Goal: Register for event/course

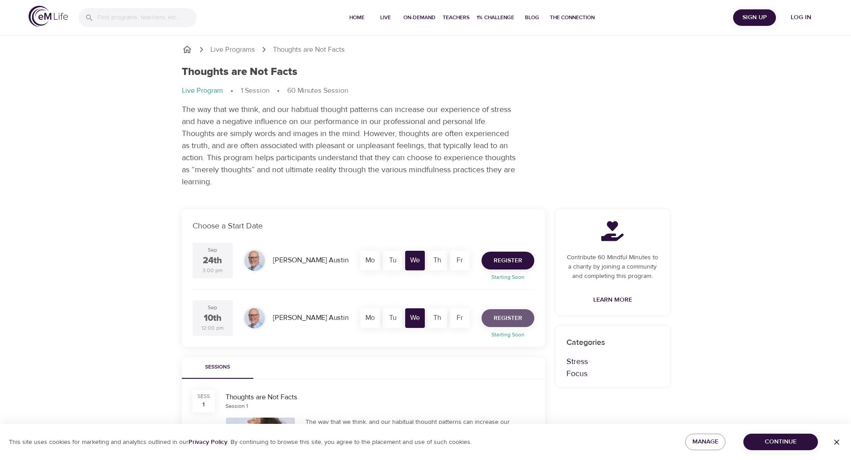
click at [499, 319] on span "Register" at bounding box center [507, 318] width 29 height 11
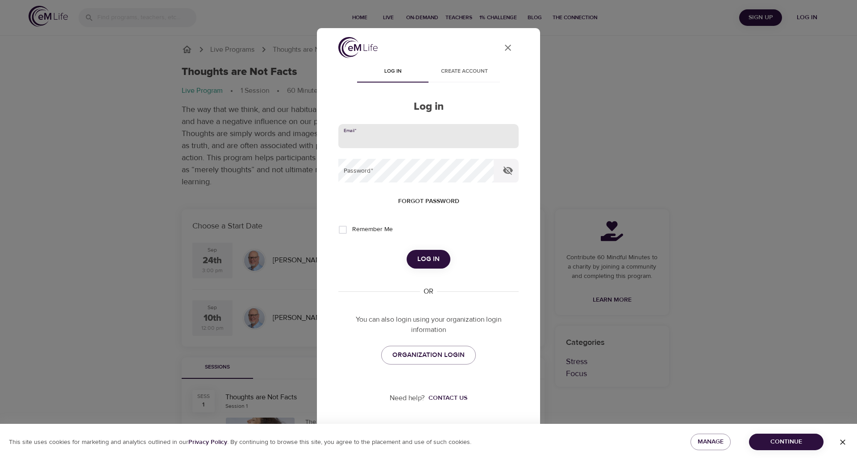
click at [375, 128] on input "email" at bounding box center [428, 136] width 180 height 24
type input "[PERSON_NAME][EMAIL_ADDRESS][PERSON_NAME][DOMAIN_NAME]"
click at [407, 250] on button "Log in" at bounding box center [429, 259] width 44 height 19
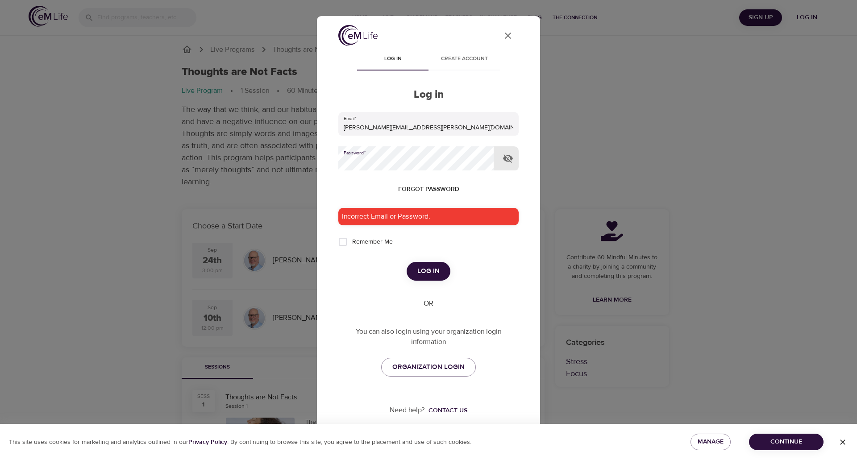
click at [313, 167] on div "User Profile Log in Create account Log in Email   * [PERSON_NAME][EMAIL_ADDRESS…" at bounding box center [428, 230] width 857 height 460
click at [344, 241] on input "Remember Me" at bounding box center [343, 242] width 19 height 19
checkbox input "true"
click at [425, 270] on span "Log in" at bounding box center [428, 272] width 22 height 12
click at [510, 158] on icon "button" at bounding box center [508, 158] width 10 height 8
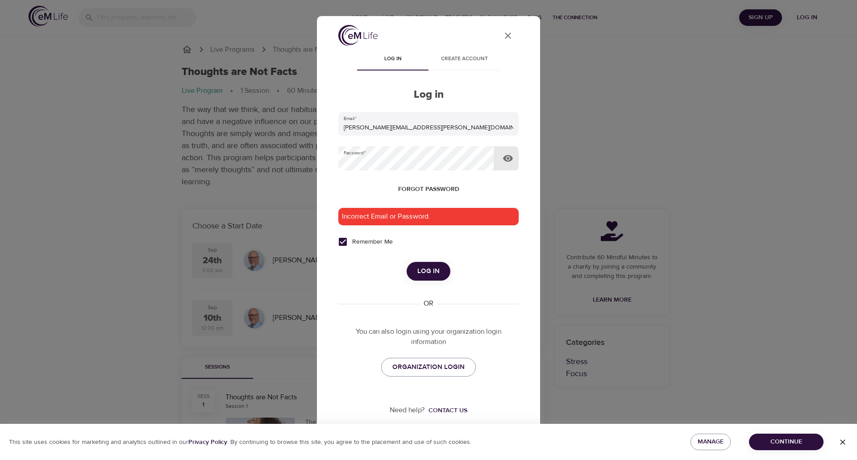
click at [510, 158] on icon "button" at bounding box center [508, 158] width 10 height 7
click at [293, 170] on div "User Profile Log in Create account Log in Email   * [PERSON_NAME][EMAIL_ADDRESS…" at bounding box center [428, 230] width 857 height 460
click at [427, 270] on span "Log in" at bounding box center [428, 272] width 22 height 12
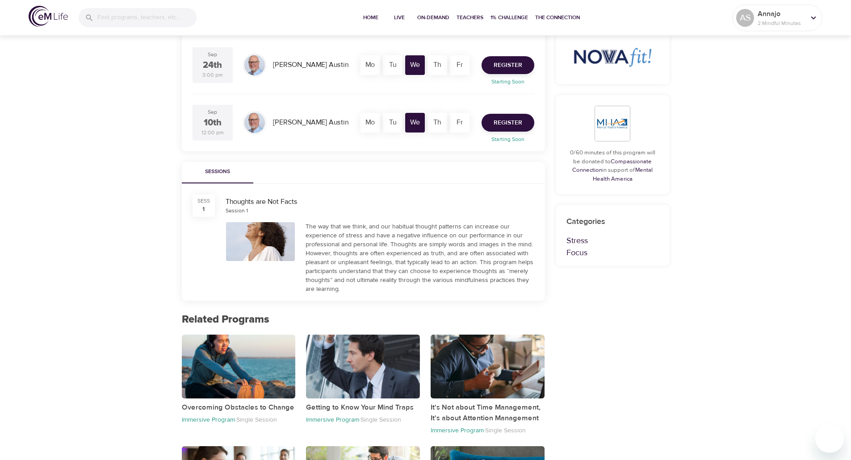
scroll to position [45, 0]
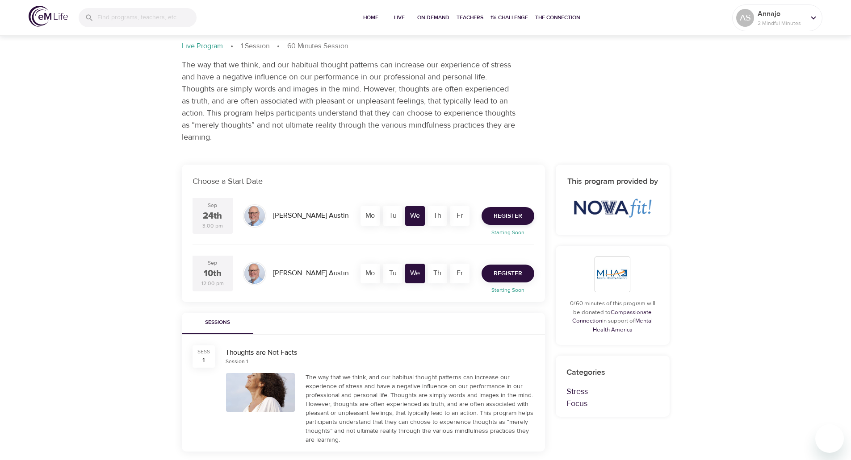
click at [514, 271] on span "Register" at bounding box center [507, 273] width 29 height 11
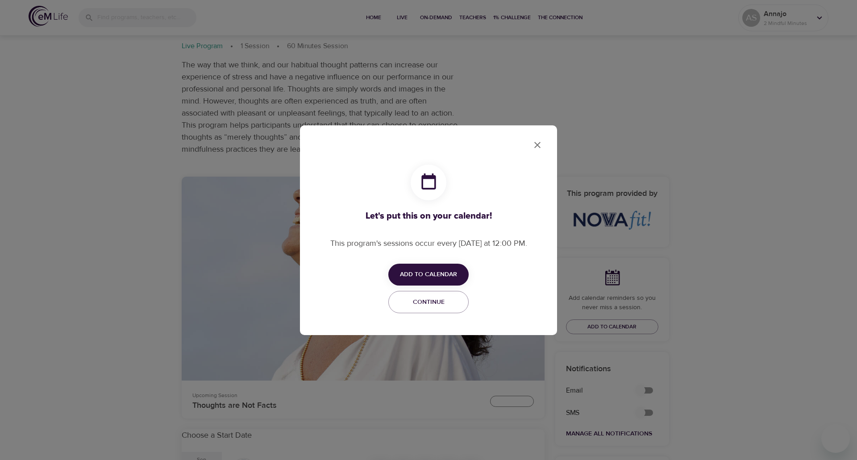
checkbox input "true"
click at [446, 273] on span "Add to Calendar" at bounding box center [428, 274] width 57 height 11
click at [436, 308] on span "Outlook" at bounding box center [435, 310] width 28 height 12
click at [541, 143] on div at bounding box center [428, 230] width 857 height 460
click at [541, 143] on icon "close" at bounding box center [537, 145] width 11 height 11
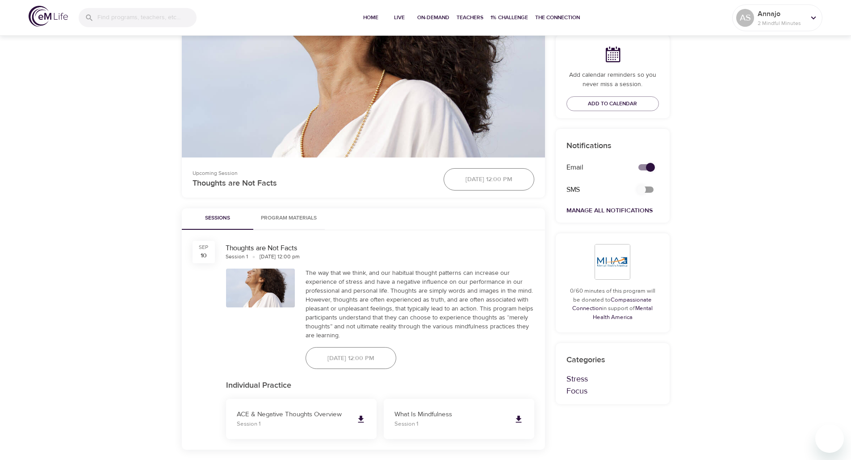
scroll to position [0, 0]
